Goal: Navigation & Orientation: Find specific page/section

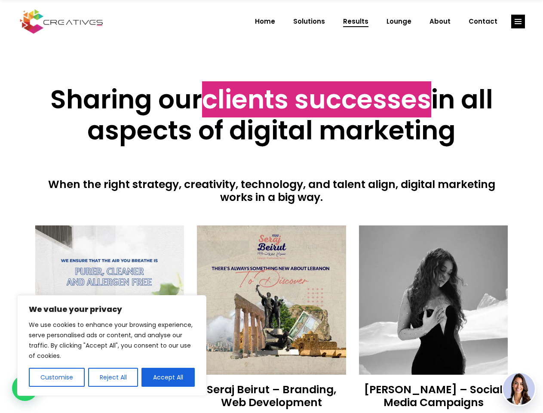
click at [271, 206] on div at bounding box center [271, 215] width 473 height 22
click at [56, 377] on button "Customise" at bounding box center [57, 377] width 56 height 19
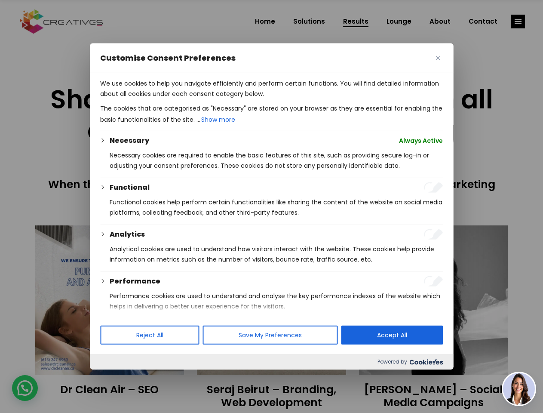
click at [113, 377] on div at bounding box center [271, 206] width 543 height 413
click at [168, 316] on div "We use cookies to help you navigate efficiently and perform certain functions. …" at bounding box center [271, 194] width 363 height 243
click at [518, 22] on div at bounding box center [271, 206] width 543 height 413
click at [519, 389] on img at bounding box center [519, 389] width 32 height 32
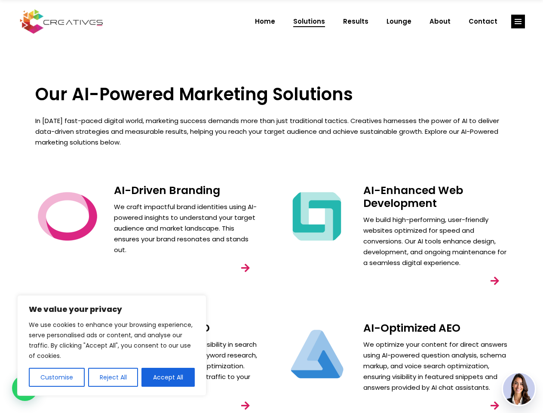
click at [272, 206] on div "AI-Enhanced Web Development We build high-performing, user-friendly websites op…" at bounding box center [396, 247] width 249 height 138
click at [56, 377] on button "Customise" at bounding box center [57, 377] width 56 height 19
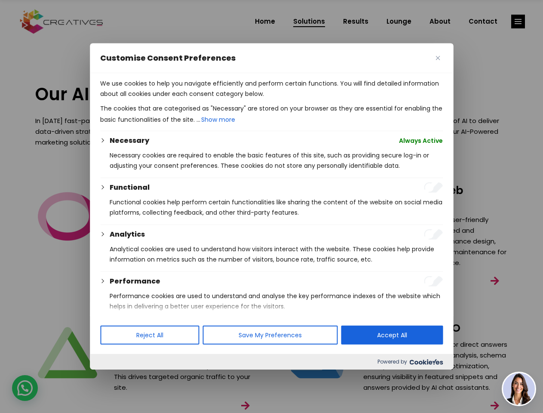
click at [168, 369] on div "Customise Consent Preferences We use cookies to help you navigate efficiently a…" at bounding box center [271, 206] width 363 height 326
click at [518, 22] on div at bounding box center [271, 206] width 543 height 413
click at [519, 389] on img at bounding box center [519, 389] width 32 height 32
